Goal: Find specific page/section: Find specific page/section

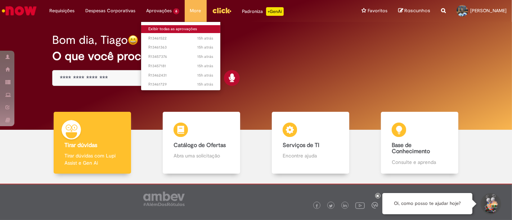
click at [164, 28] on link "Exibir todas as aprovações" at bounding box center [180, 29] width 79 height 8
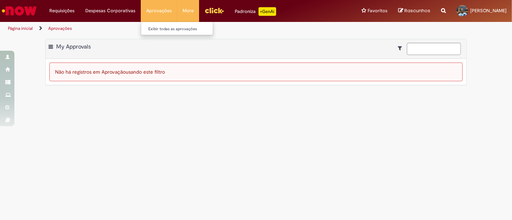
click at [155, 11] on li "Aprovações Exibir todas as aprovações" at bounding box center [159, 11] width 36 height 22
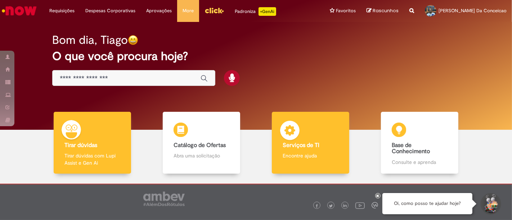
click at [317, 140] on div "Serviços de TI Serviços de TI Encontre ajuda" at bounding box center [310, 143] width 77 height 62
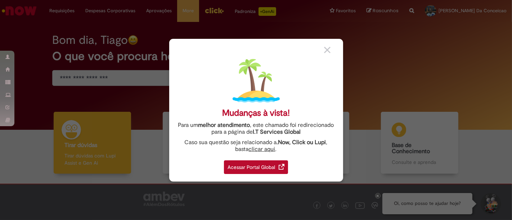
click at [258, 165] on div "Acessar Portal Global" at bounding box center [256, 168] width 64 height 14
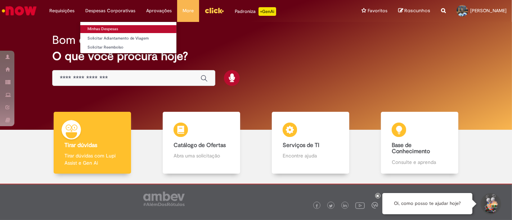
click at [122, 27] on link "Minhas Despesas" at bounding box center [128, 29] width 96 height 8
